Goal: Communication & Community: Answer question/provide support

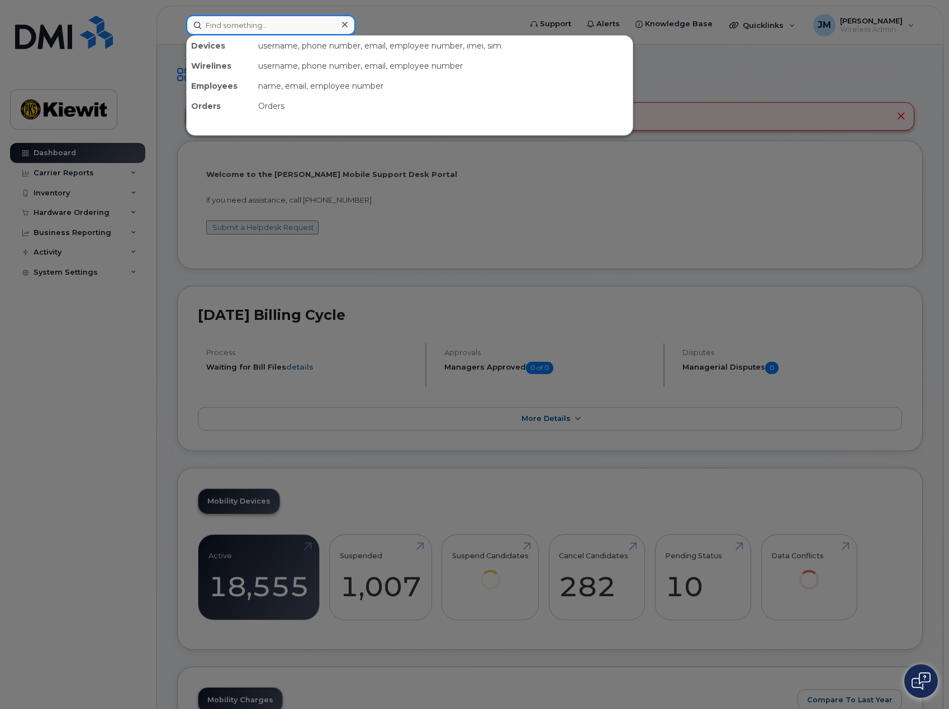
click at [293, 23] on input at bounding box center [270, 25] width 169 height 20
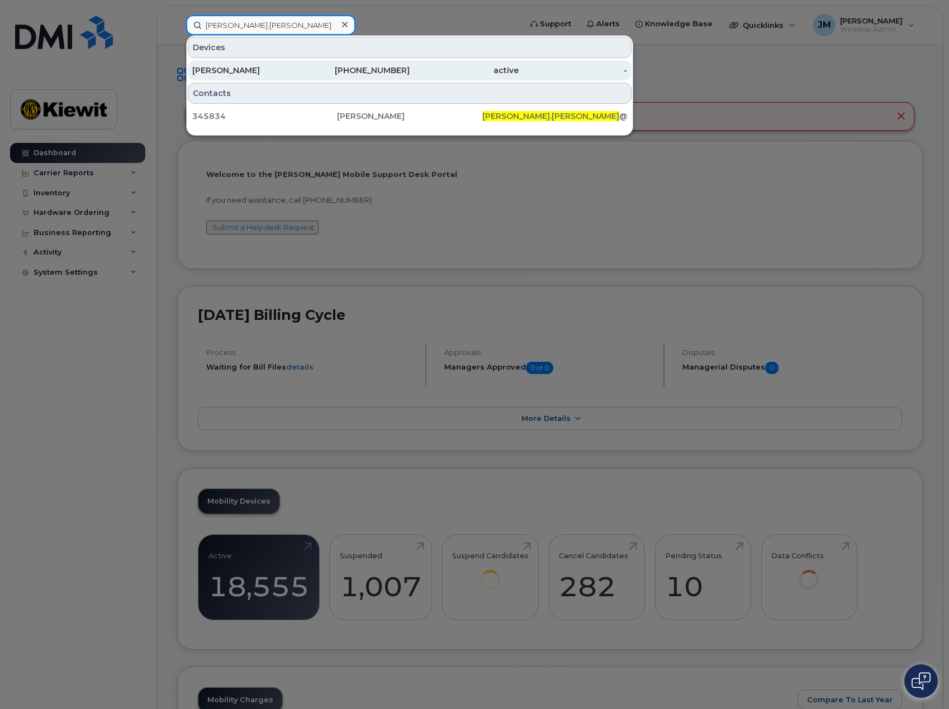
type input "derek.popp"
click at [293, 72] on div "[PERSON_NAME]" at bounding box center [246, 70] width 109 height 11
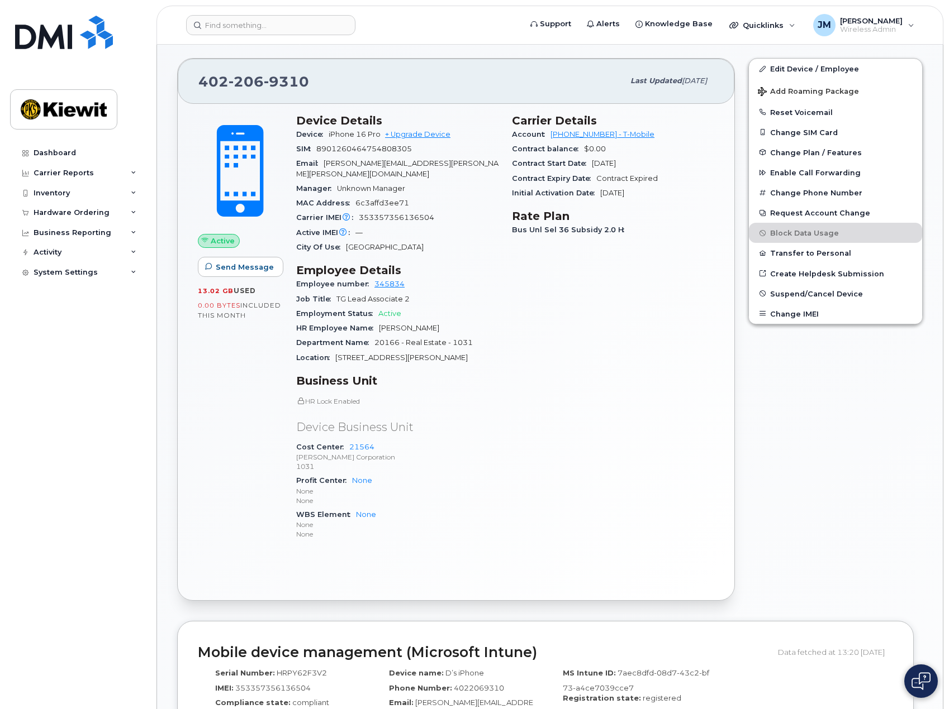
scroll to position [223, 0]
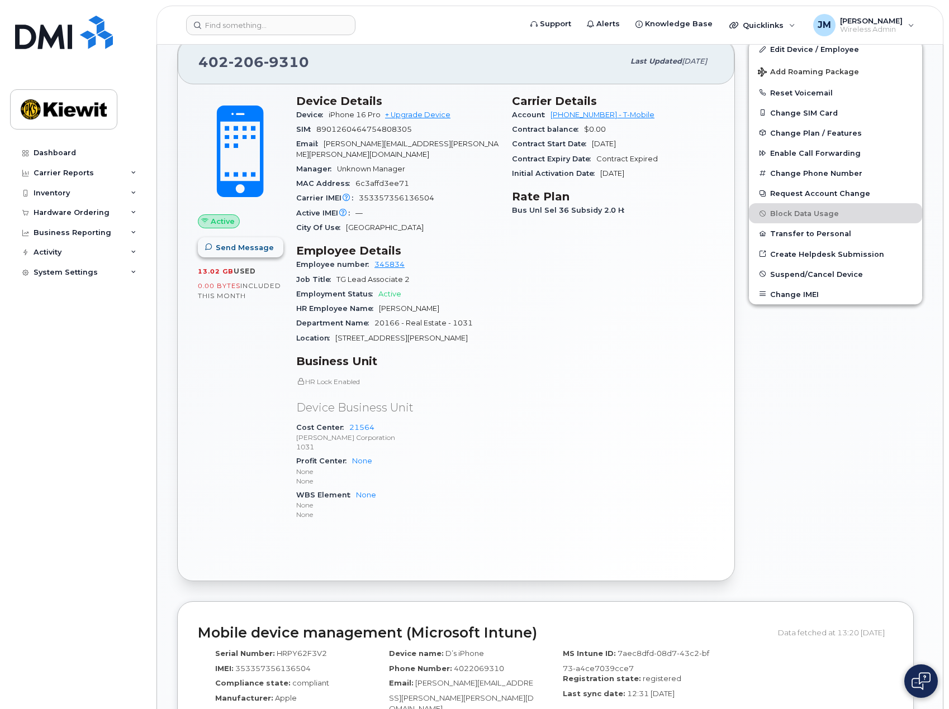
click at [249, 254] on button "Send Message" at bounding box center [240, 247] width 85 height 20
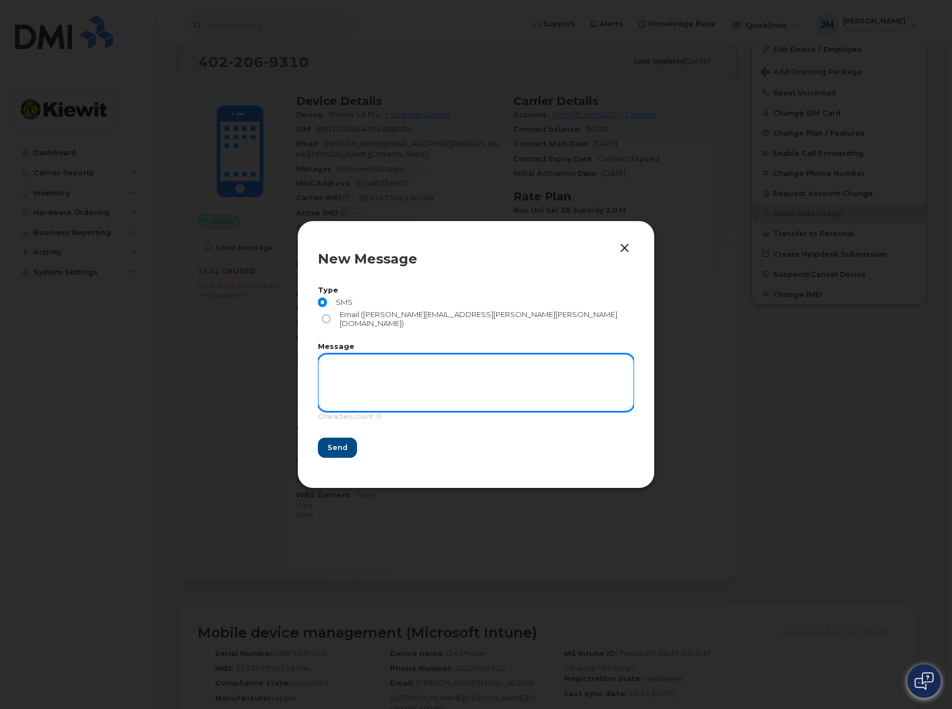
click at [360, 358] on textarea at bounding box center [476, 382] width 316 height 57
type textarea "Test - what does this look like"
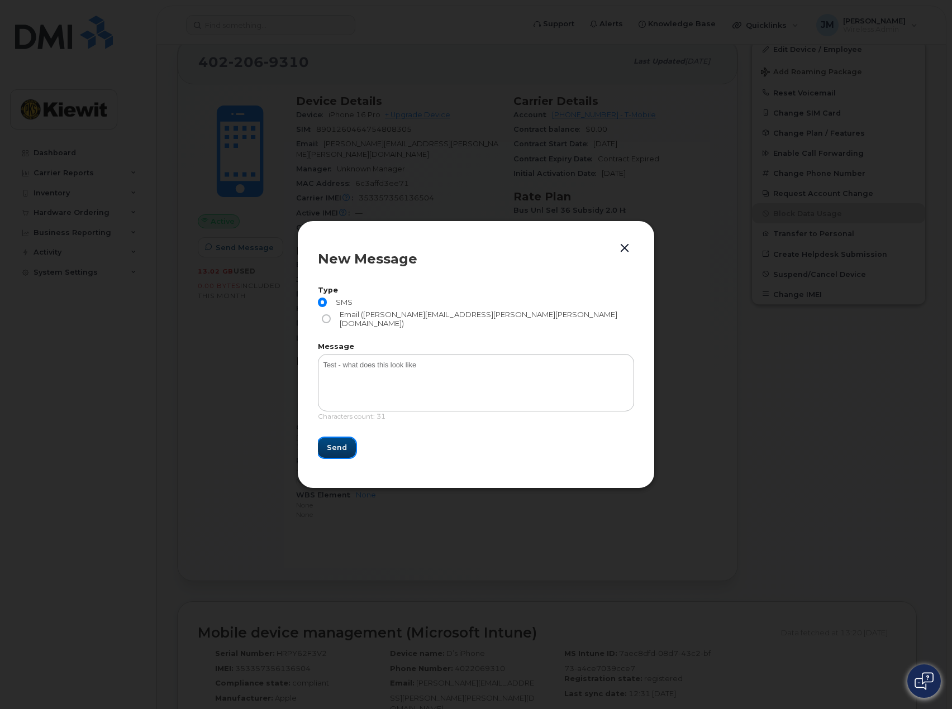
click at [336, 442] on span "Send" at bounding box center [337, 447] width 20 height 11
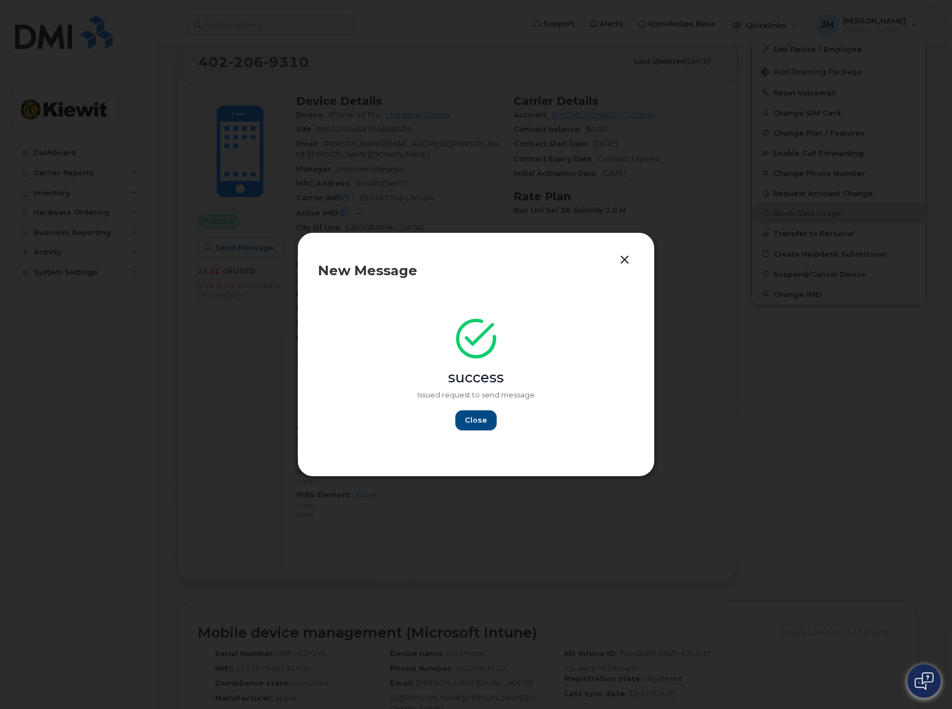
click at [623, 265] on button "button" at bounding box center [624, 261] width 17 height 16
